Goal: Check status: Check status

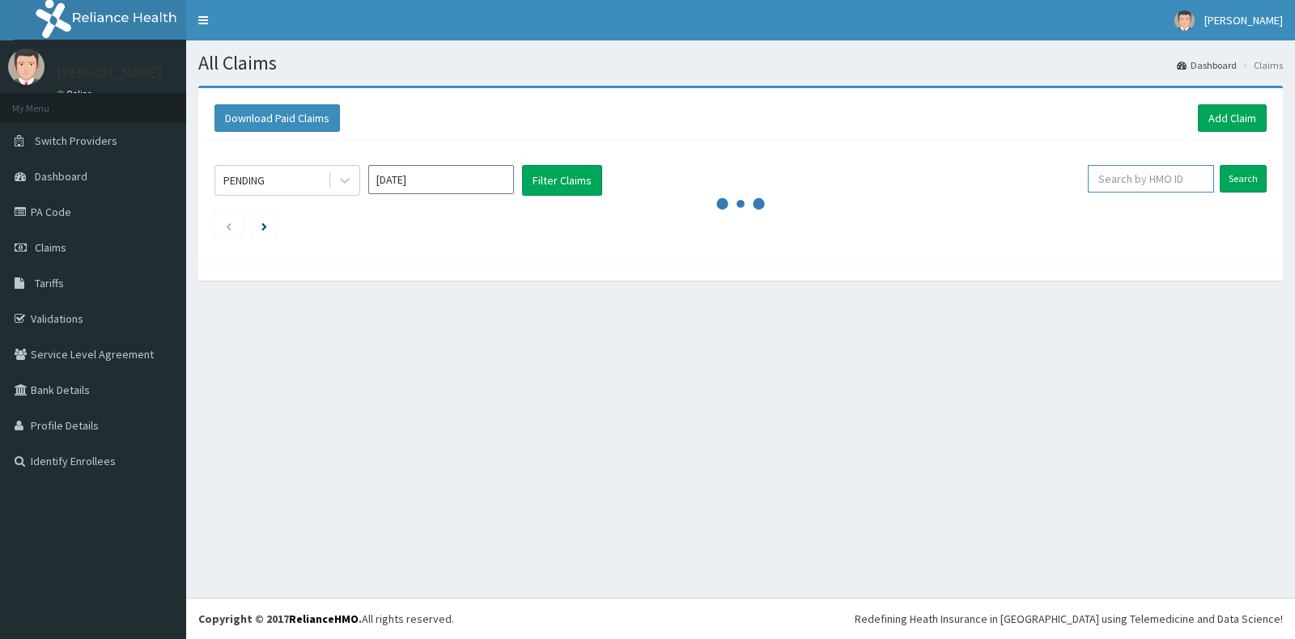
click at [1152, 182] on input "text" at bounding box center [1151, 179] width 127 height 28
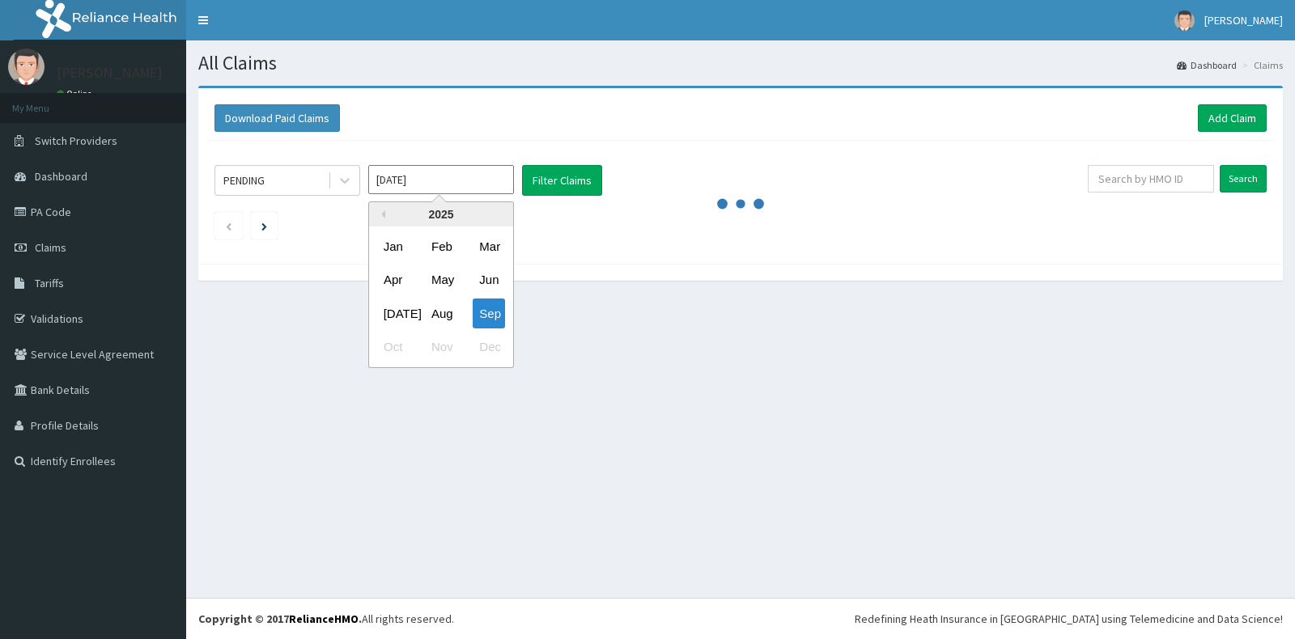
click at [443, 177] on input "[DATE]" at bounding box center [441, 179] width 146 height 29
click at [437, 277] on div "May" at bounding box center [441, 280] width 32 height 30
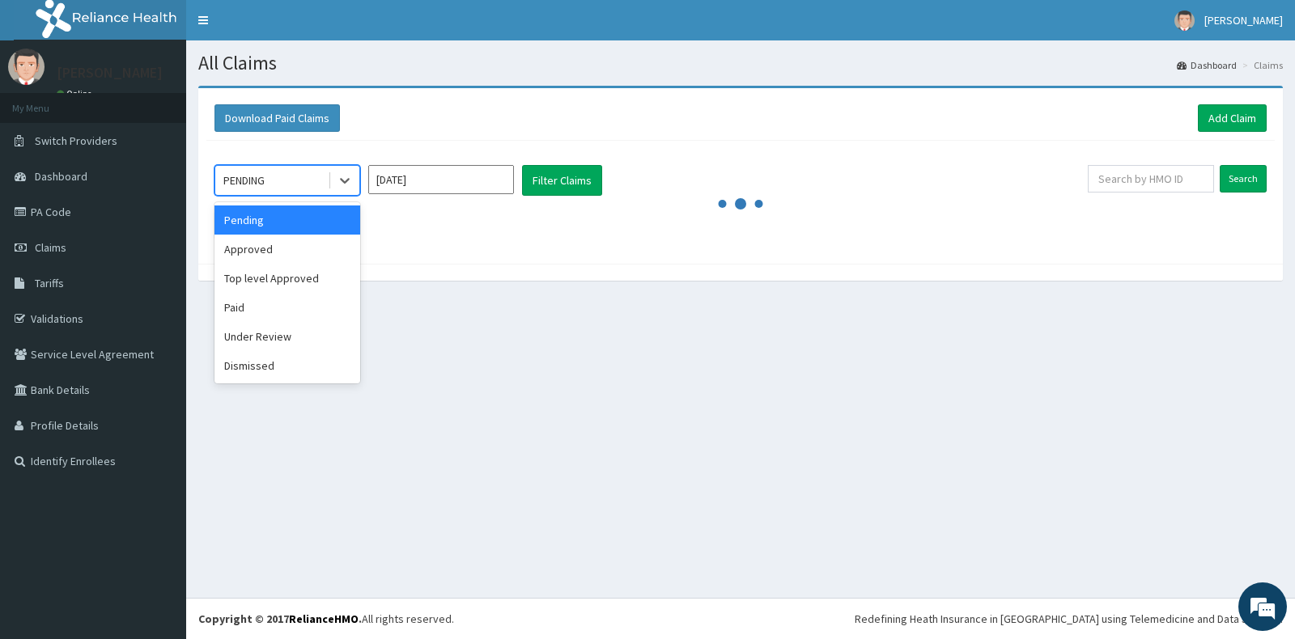
click at [304, 182] on div "PENDING" at bounding box center [271, 181] width 112 height 26
click at [295, 244] on div "Approved" at bounding box center [287, 249] width 146 height 29
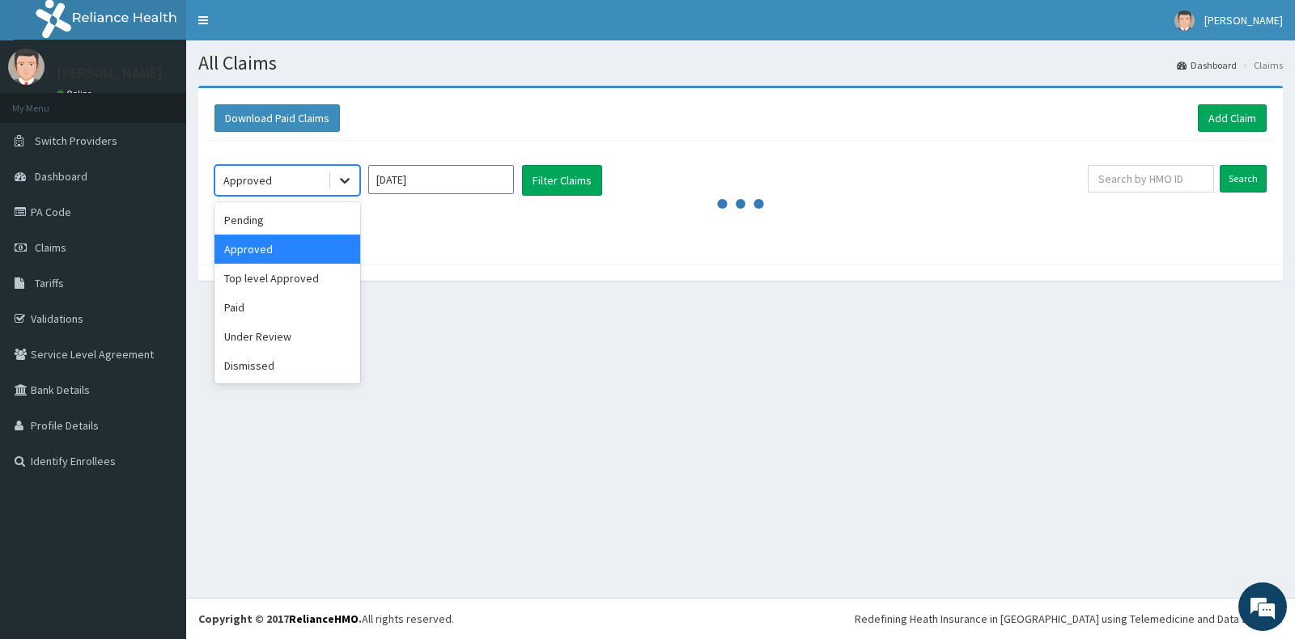
click at [344, 176] on icon at bounding box center [345, 180] width 16 height 16
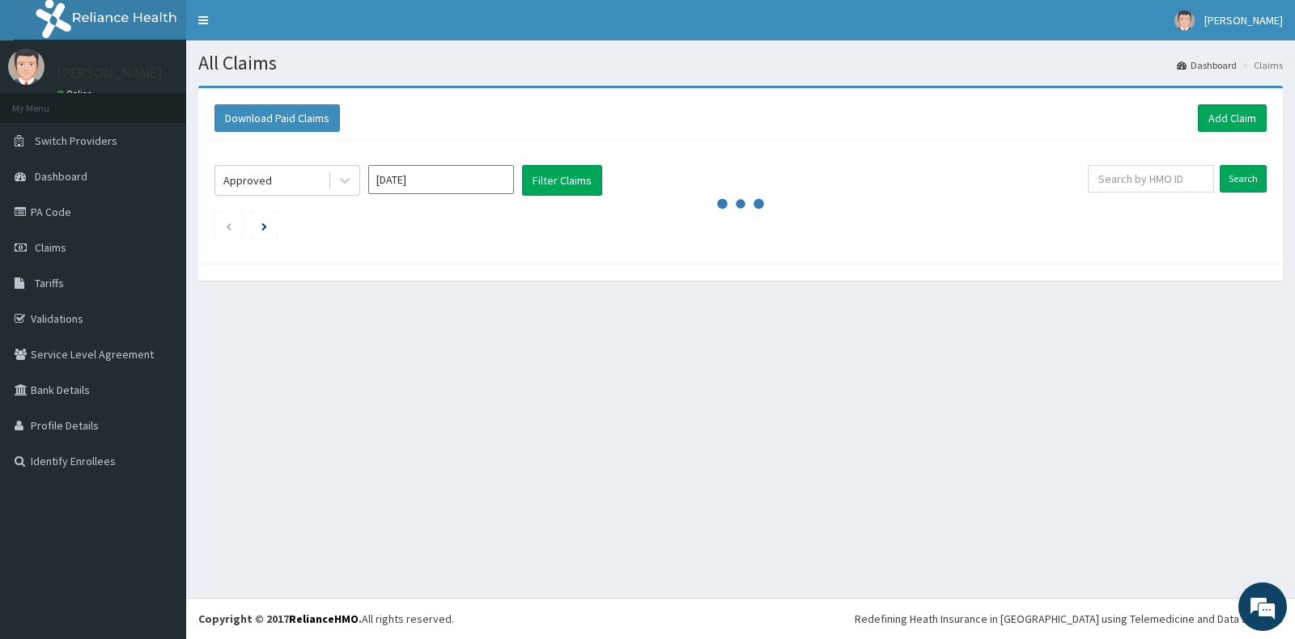
click at [427, 136] on div "Download Paid Claims Add Claim" at bounding box center [740, 118] width 1068 height 45
click at [533, 184] on button "Filter Claims" at bounding box center [562, 180] width 80 height 31
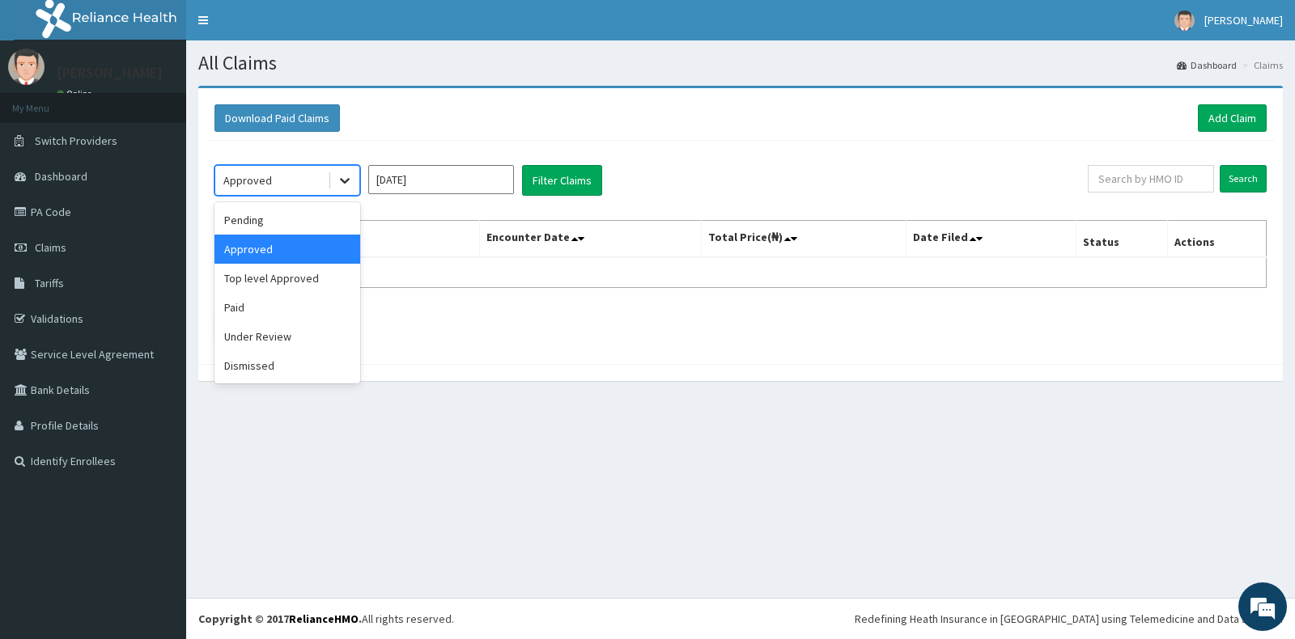
click at [336, 175] on div at bounding box center [344, 180] width 29 height 29
click at [283, 301] on div "Paid" at bounding box center [287, 307] width 146 height 29
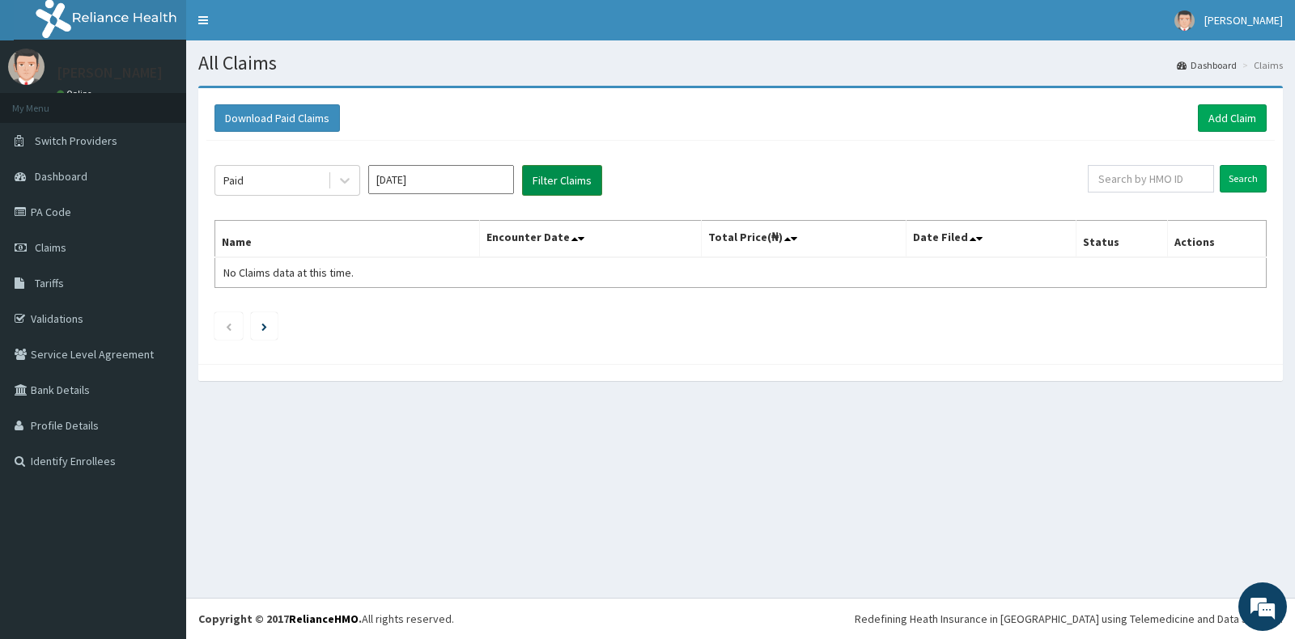
click at [593, 180] on button "Filter Claims" at bounding box center [562, 180] width 80 height 31
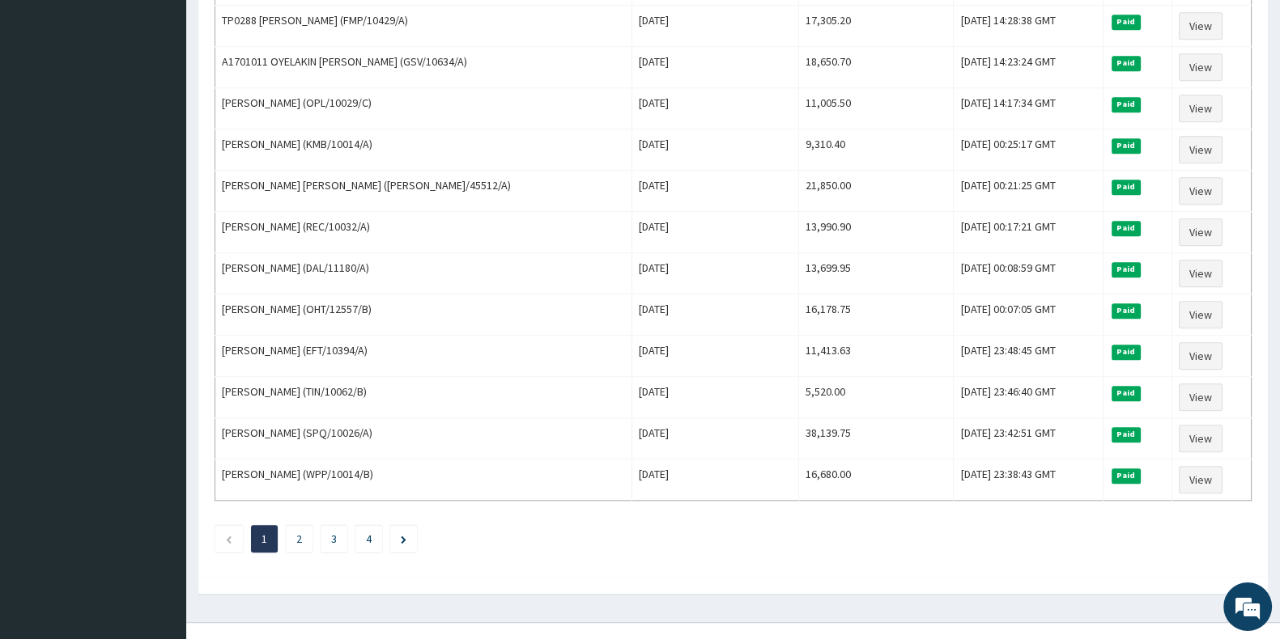
scroll to position [1821, 0]
click at [376, 525] on li "4" at bounding box center [368, 539] width 27 height 28
click at [372, 525] on li "4" at bounding box center [368, 539] width 27 height 28
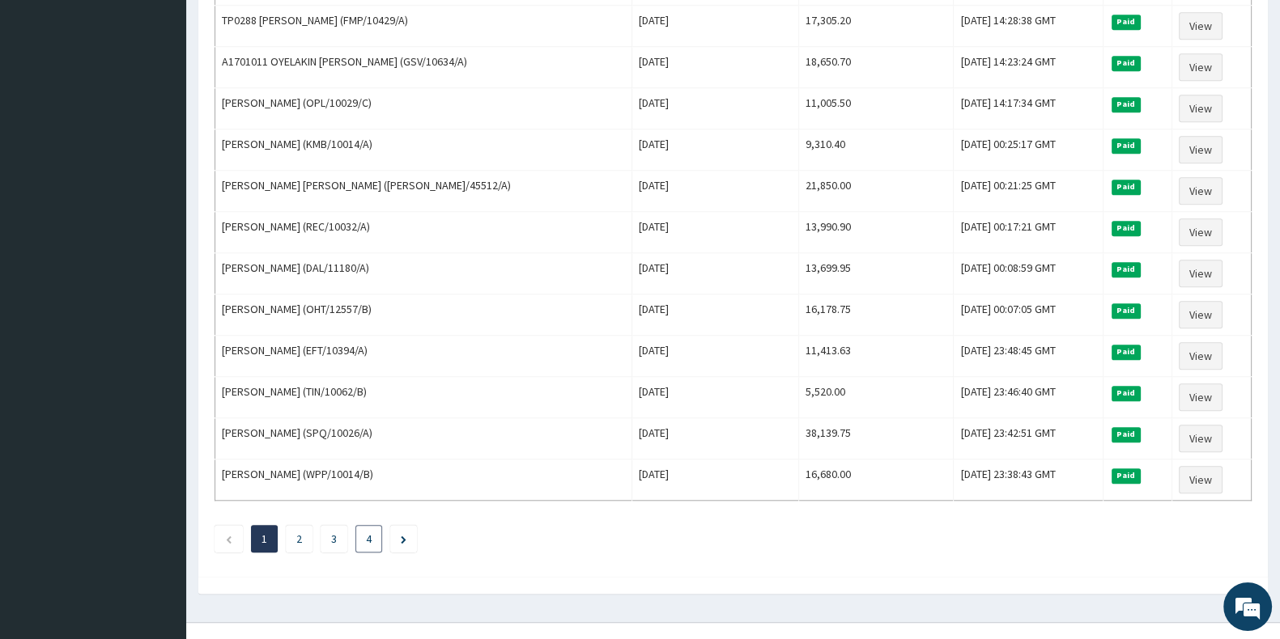
click at [372, 525] on li "4" at bounding box center [368, 539] width 27 height 28
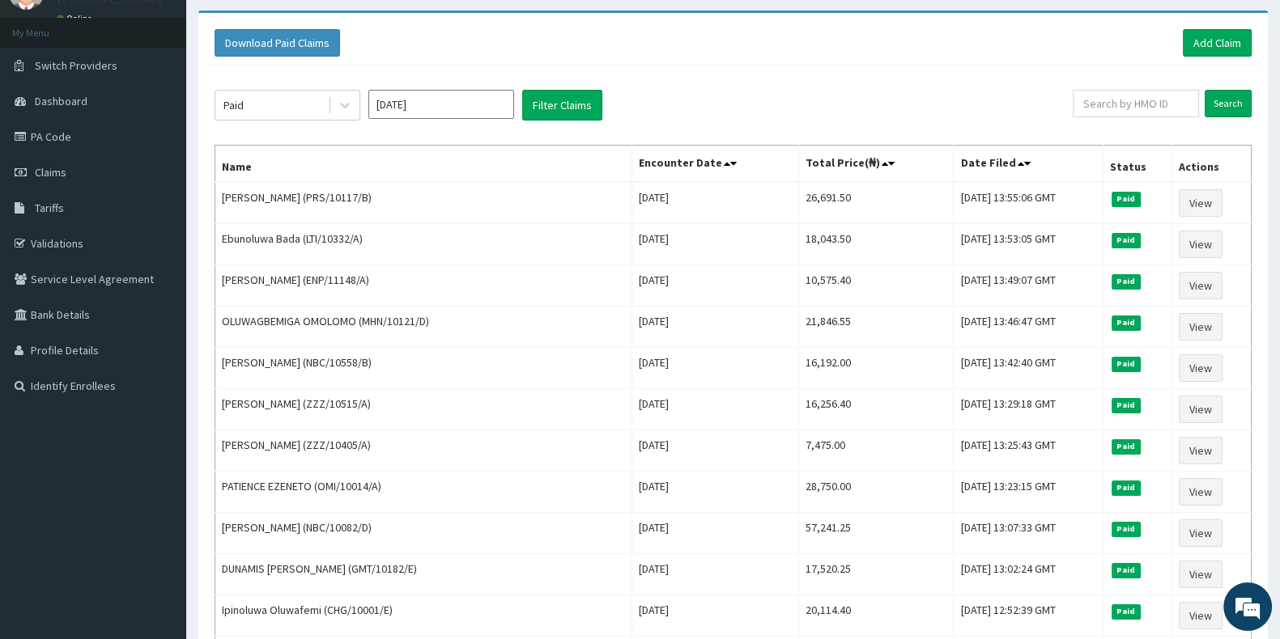
scroll to position [100, 0]
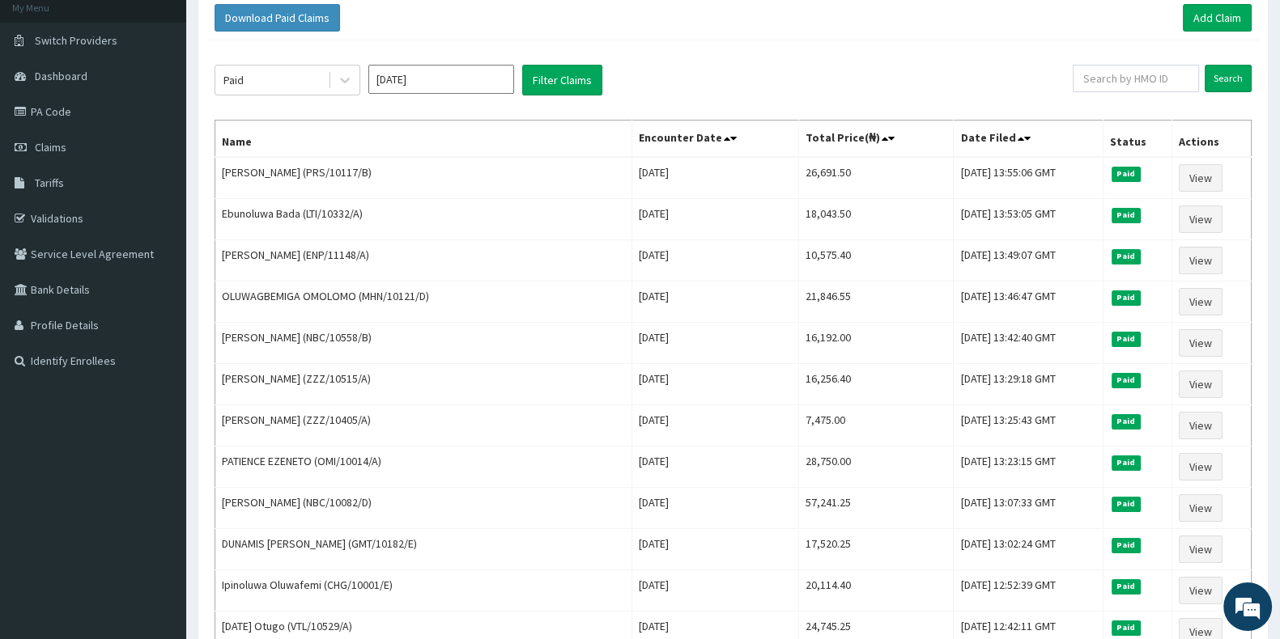
click at [443, 87] on input "[DATE]" at bounding box center [441, 79] width 146 height 29
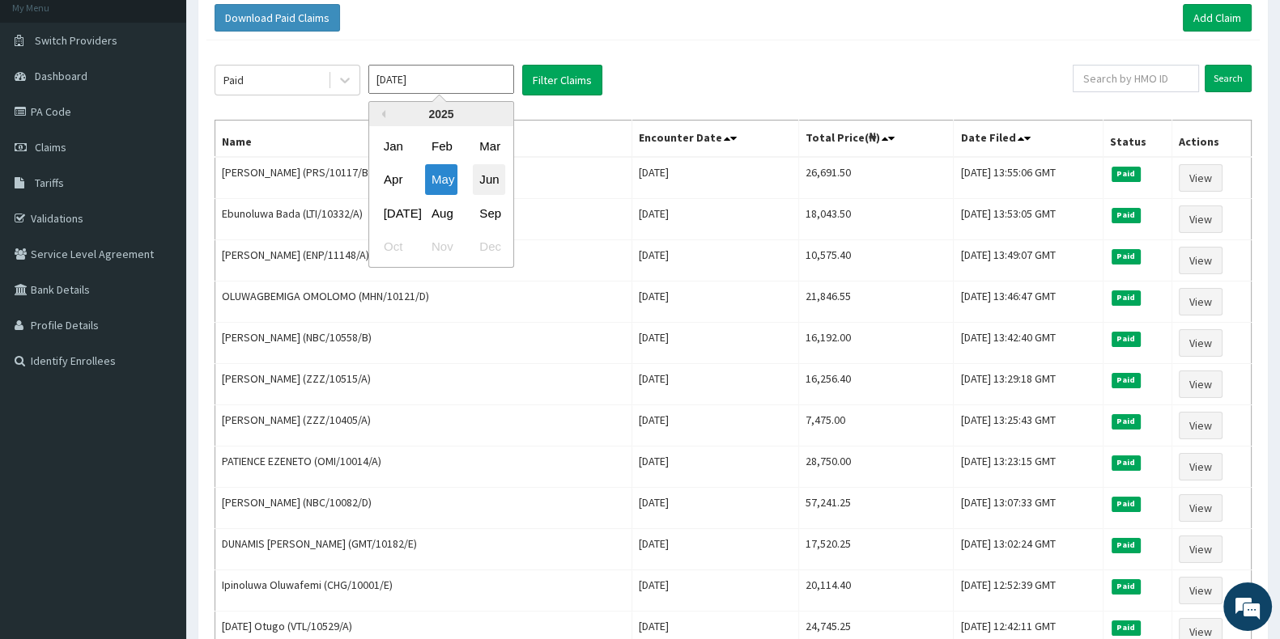
click at [484, 184] on div "Jun" at bounding box center [489, 180] width 32 height 30
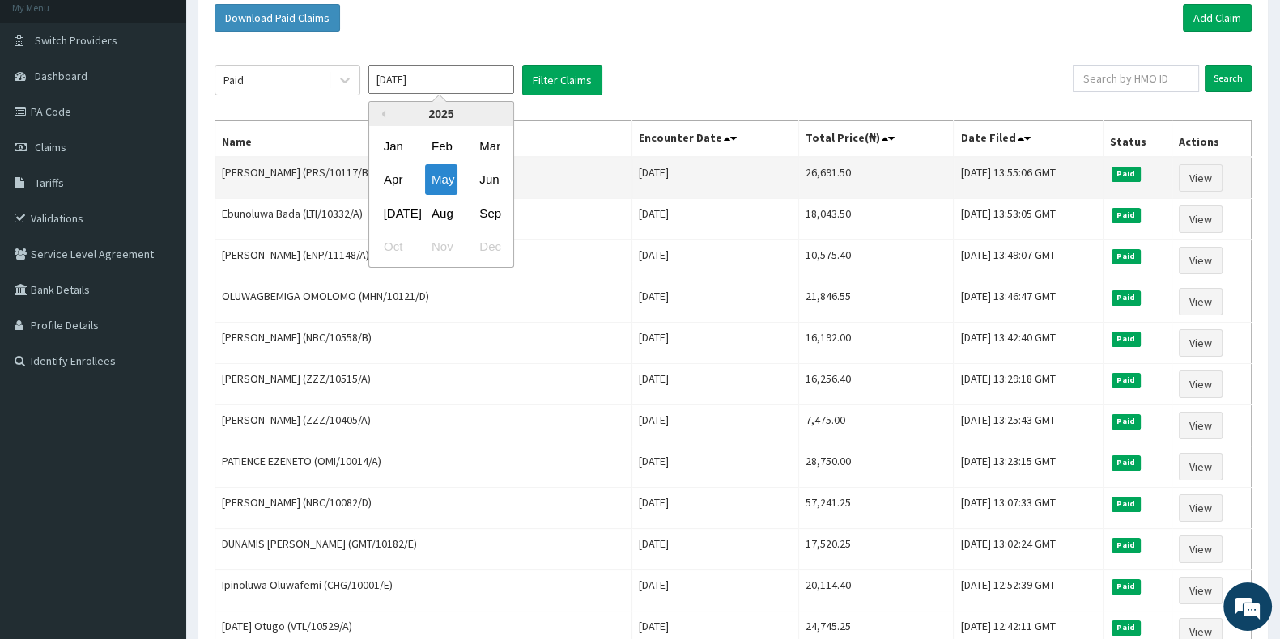
type input "[DATE]"
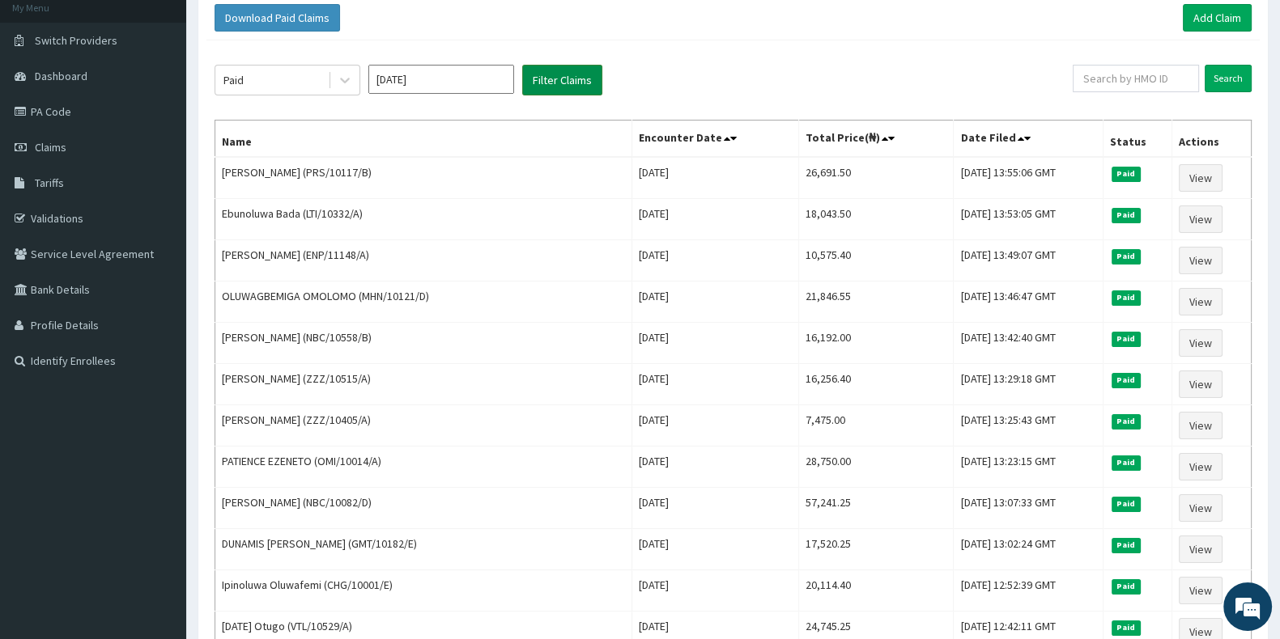
click at [536, 79] on button "Filter Claims" at bounding box center [562, 80] width 80 height 31
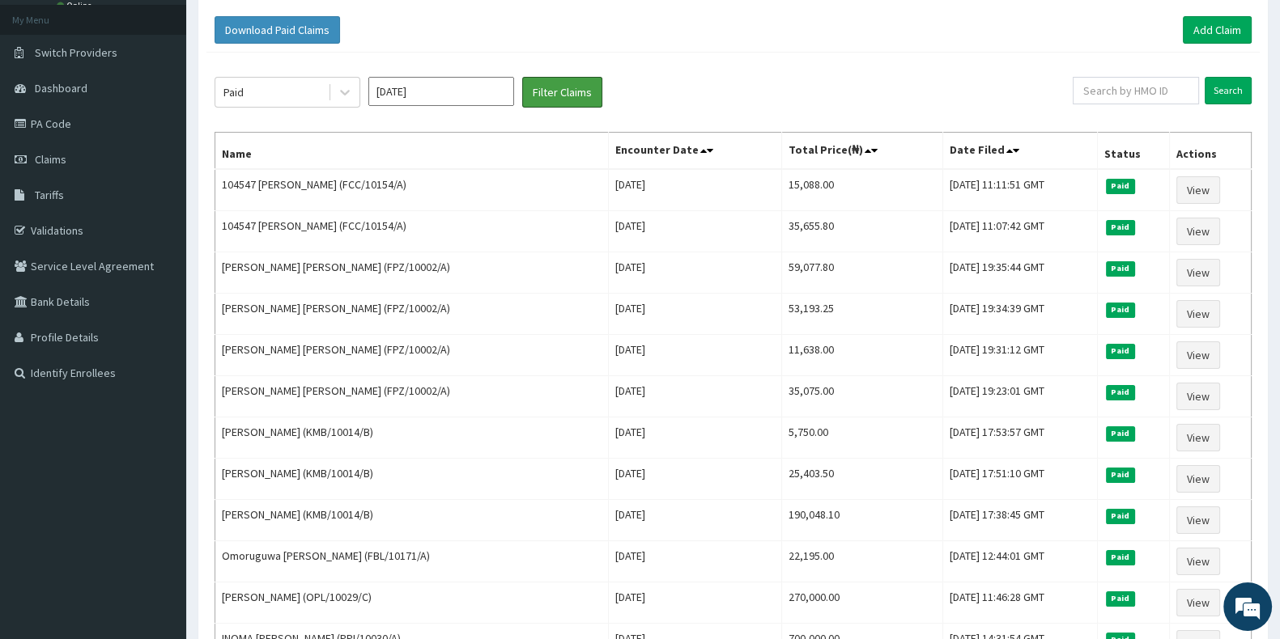
scroll to position [0, 0]
